Goal: Task Accomplishment & Management: Use online tool/utility

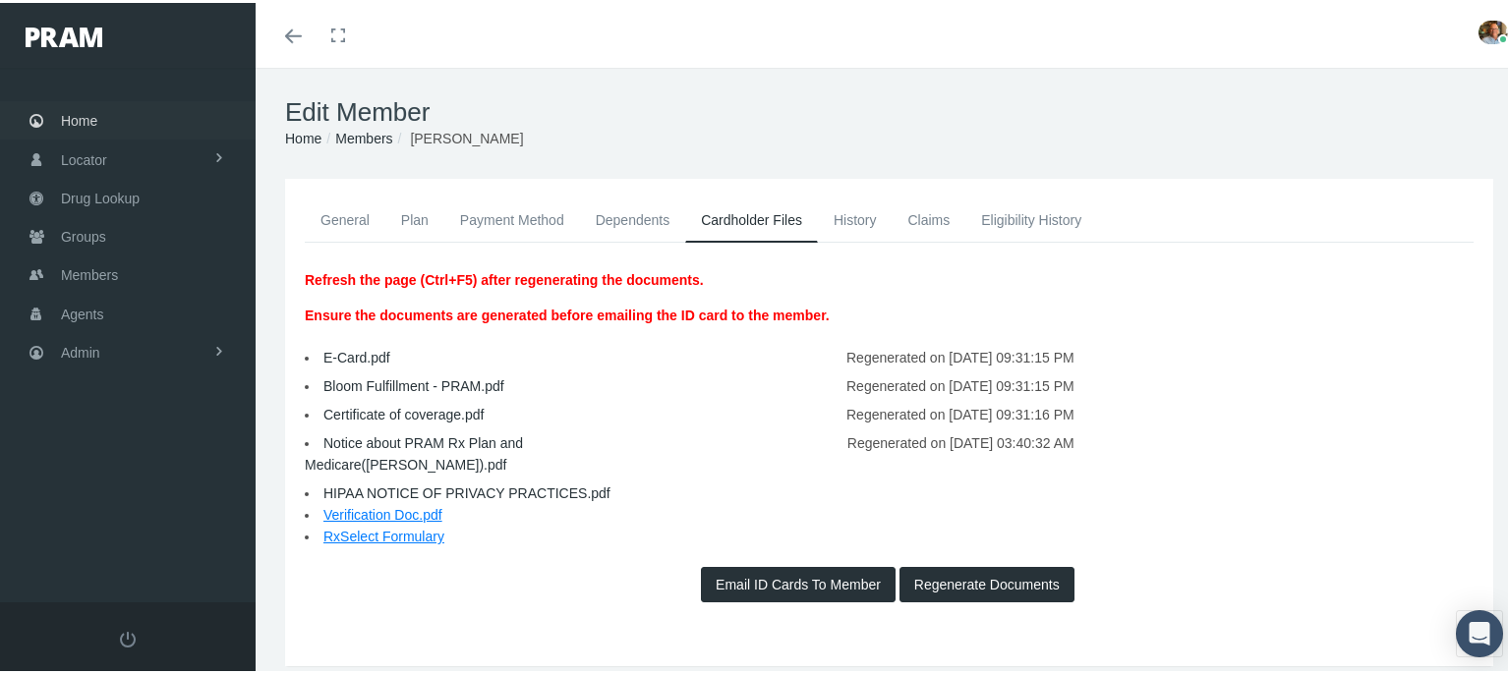
click at [80, 122] on span "Home" at bounding box center [79, 117] width 36 height 37
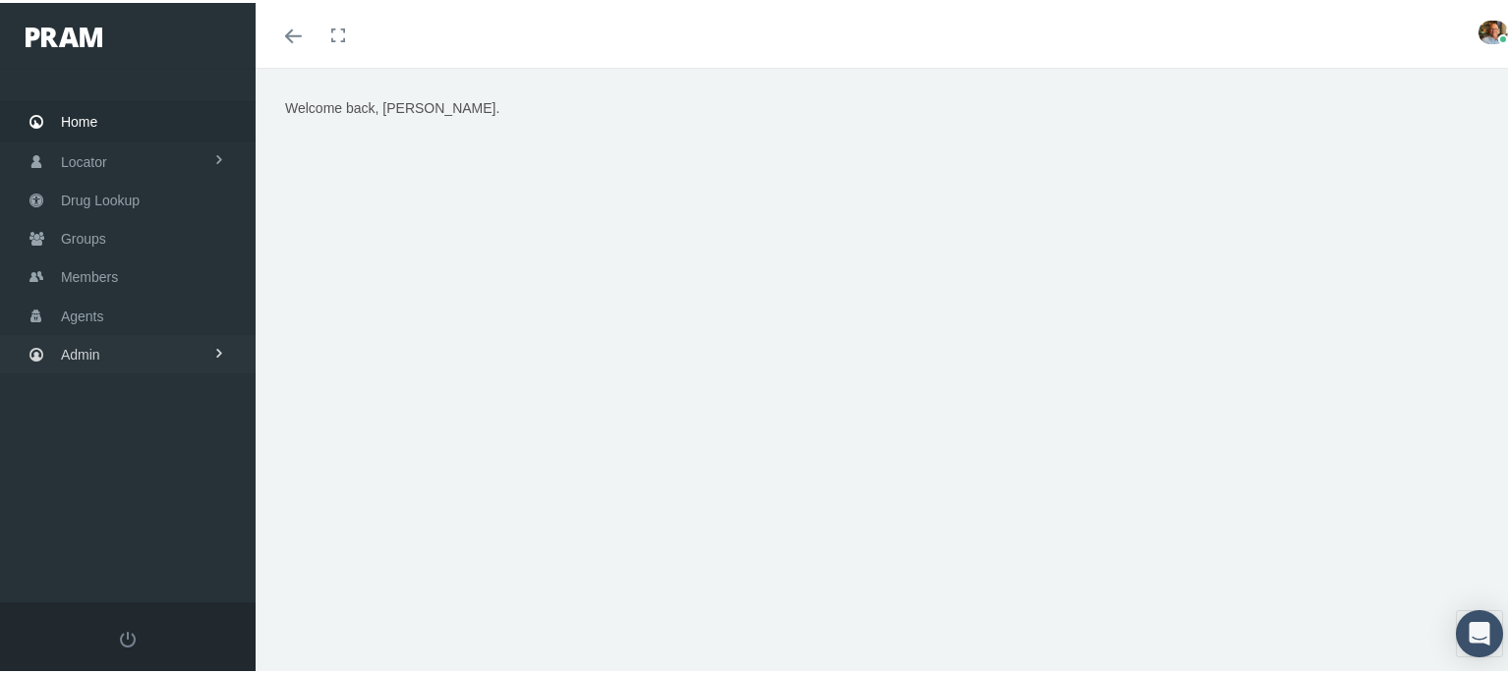
click at [115, 342] on link "Admin" at bounding box center [128, 351] width 256 height 38
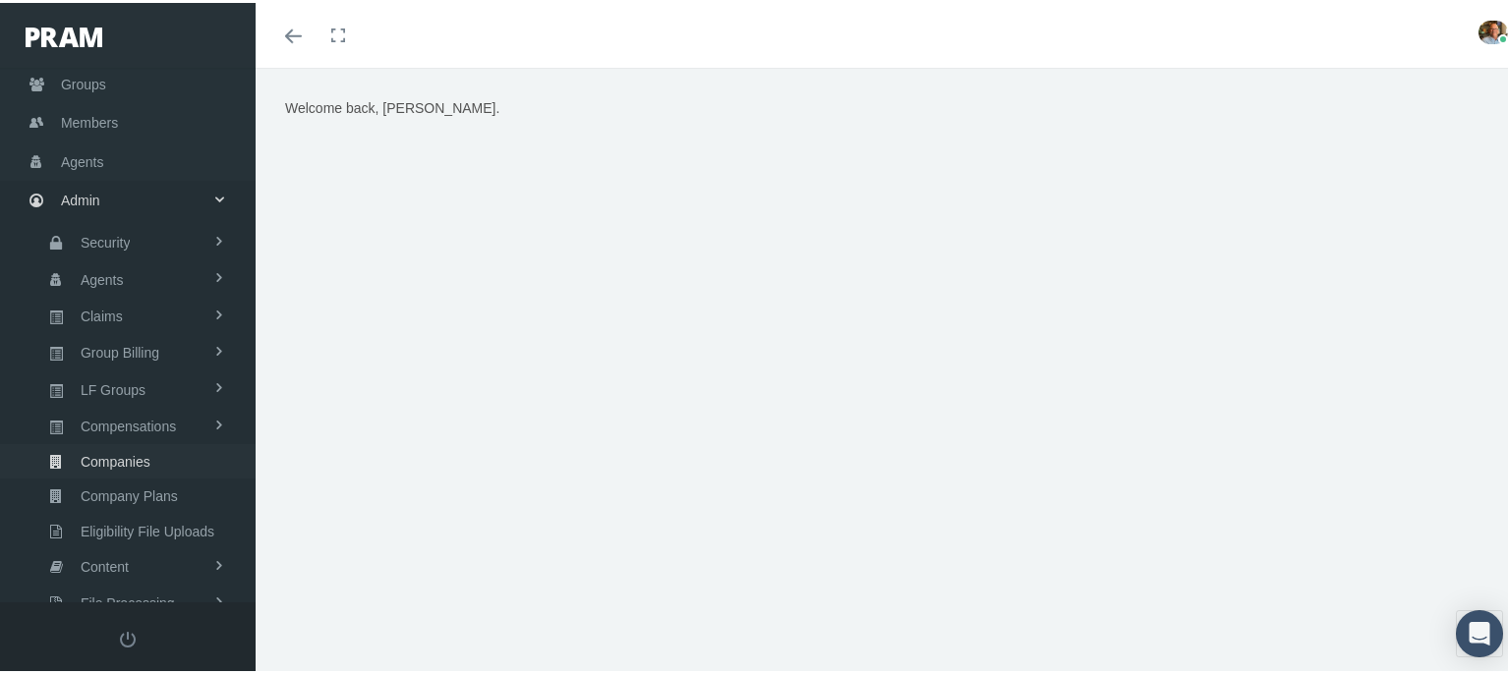
scroll to position [201, 0]
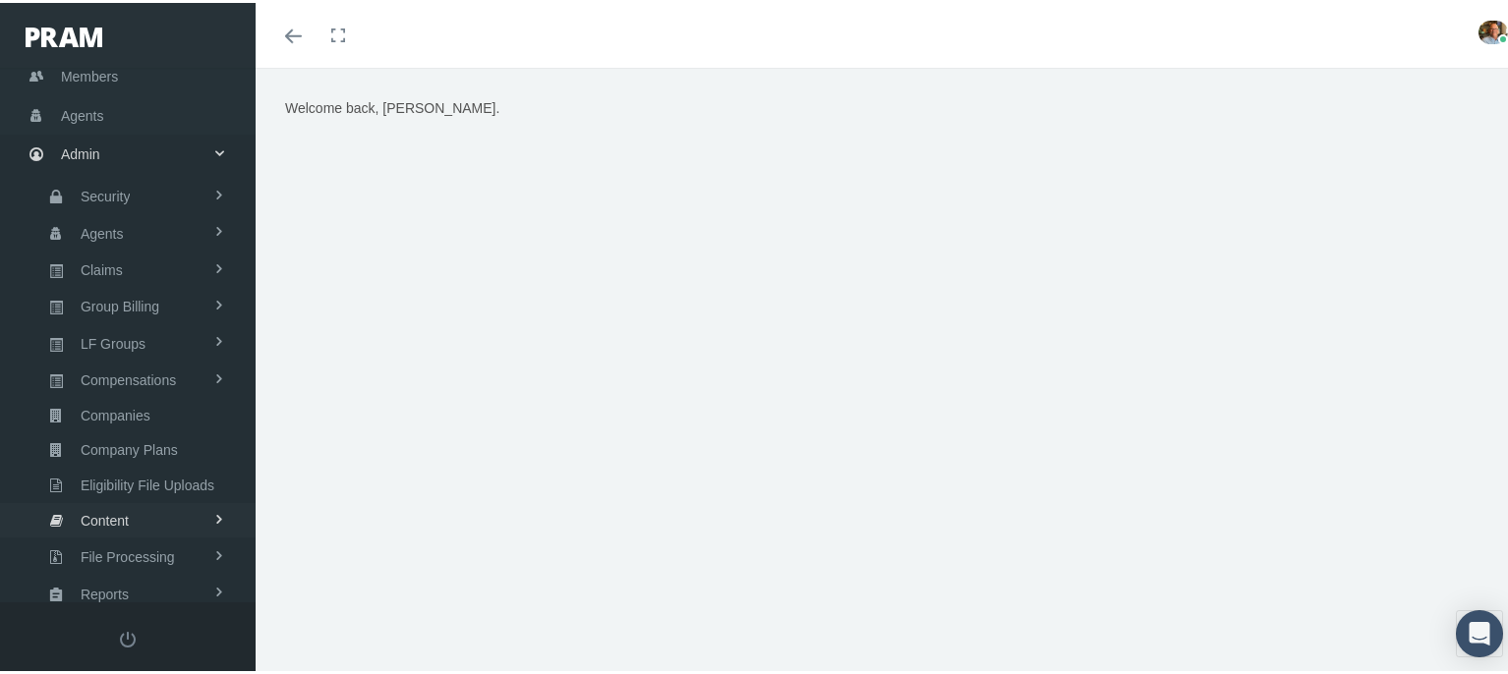
click at [122, 501] on span "Content" at bounding box center [105, 517] width 48 height 33
click at [122, 541] on span "Email Templates" at bounding box center [127, 557] width 100 height 33
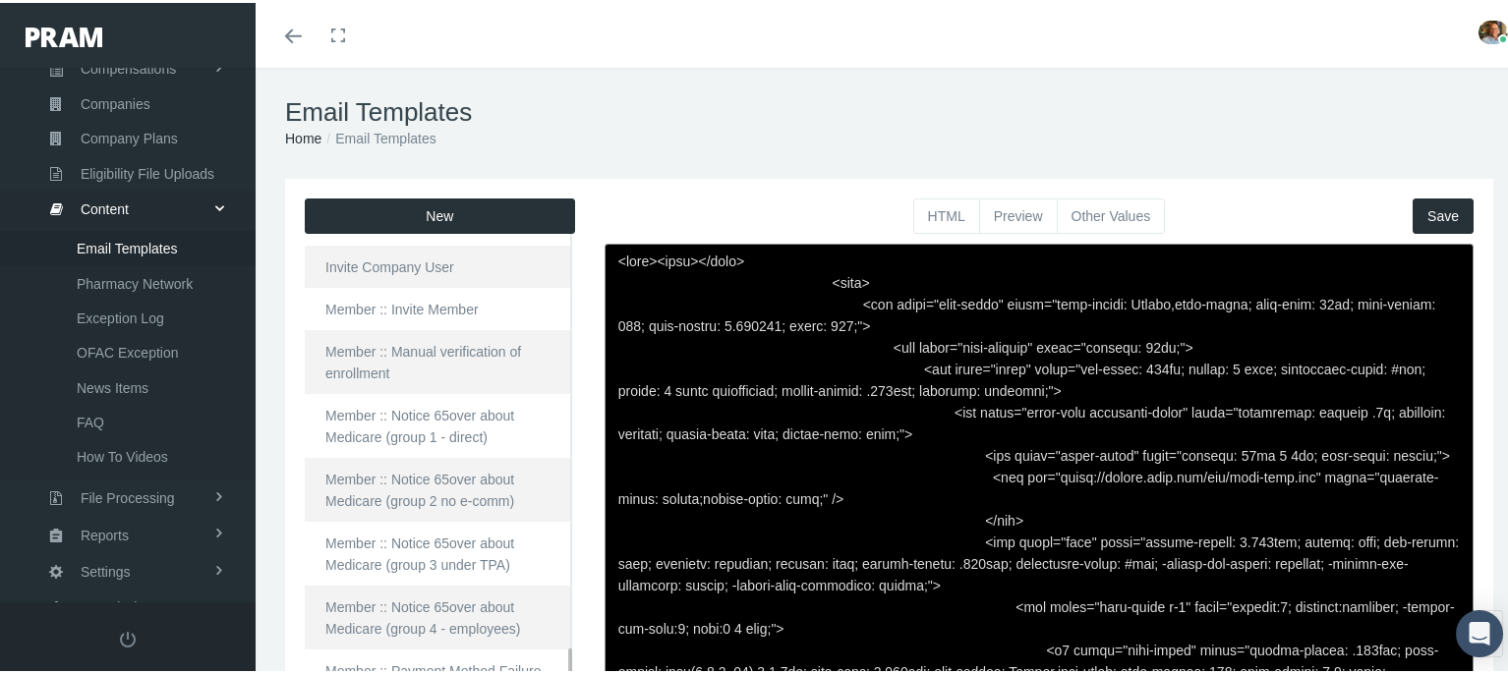
scroll to position [4128, 0]
click at [441, 473] on link "Member :: Notice 65over about Medicare (group 2 no e-comm)" at bounding box center [438, 485] width 267 height 64
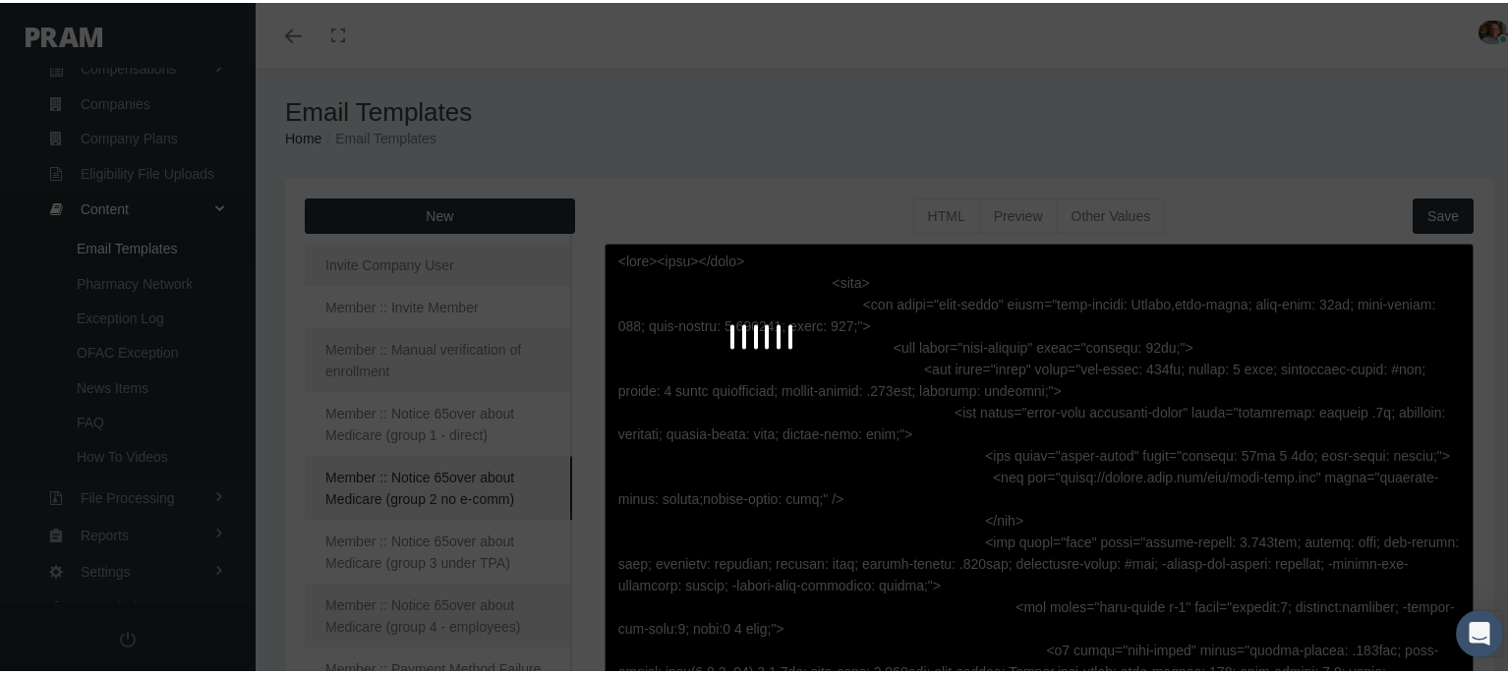
type textarea "<html> <head> </head> <body> <div class="page-email" style="font-family: Roboto…"
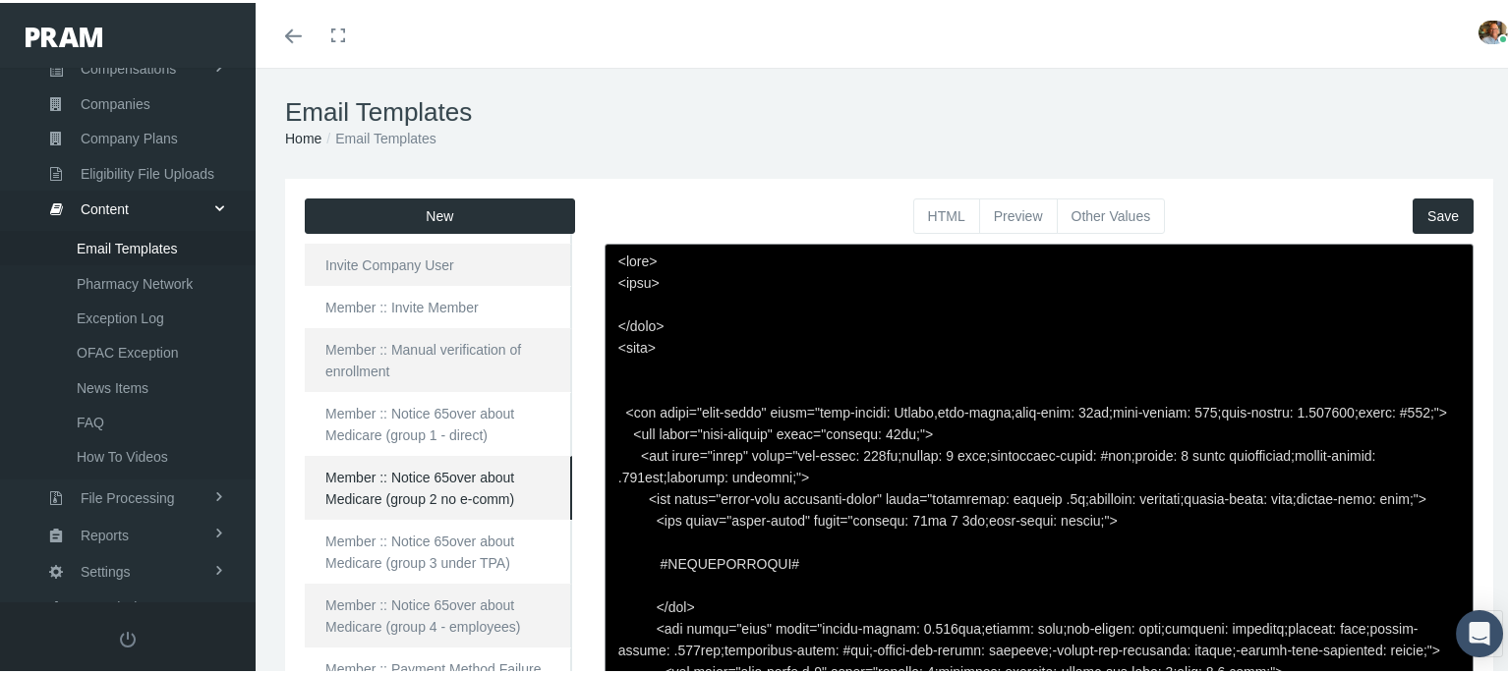
click at [1069, 204] on button "Other Values" at bounding box center [1111, 213] width 109 height 35
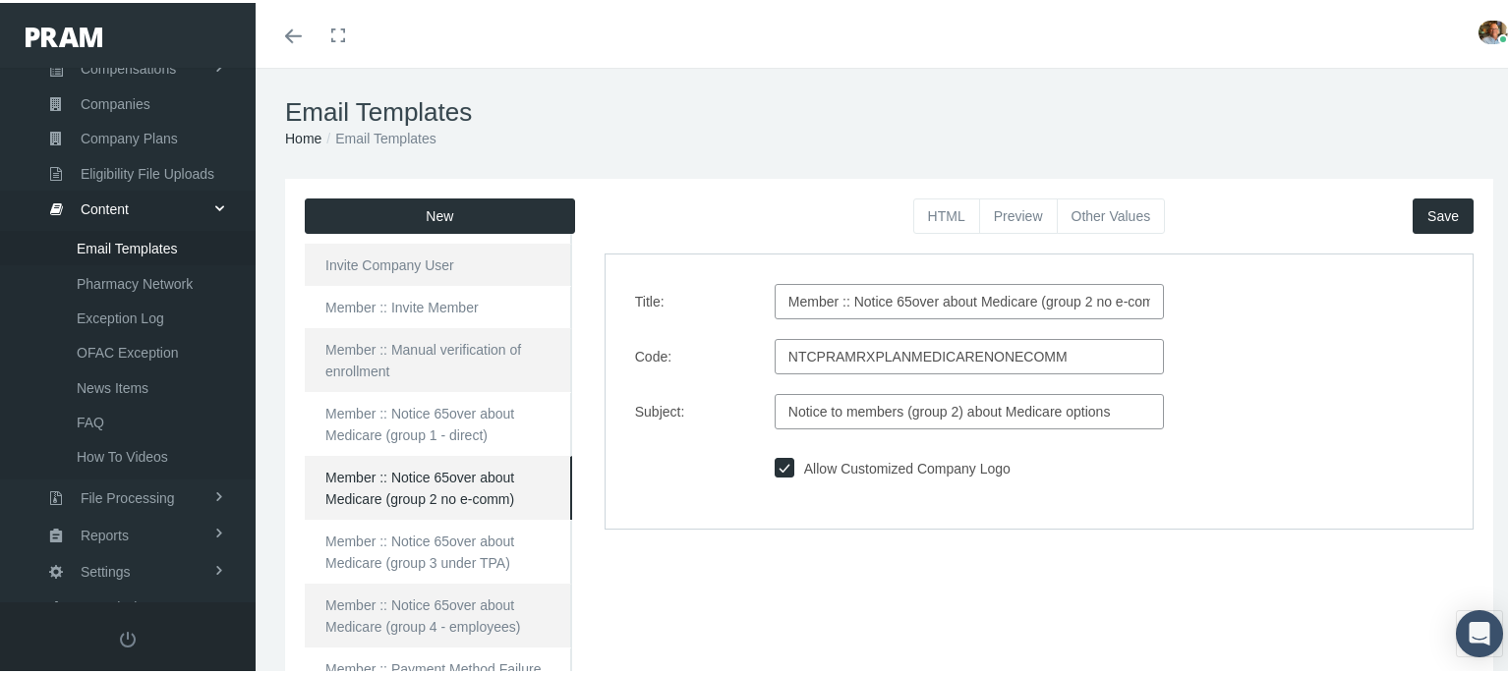
click at [1017, 351] on input "NTCPRAMRXPLANMEDICARENONECOMM" at bounding box center [969, 353] width 389 height 35
